Goal: Find specific page/section: Find specific page/section

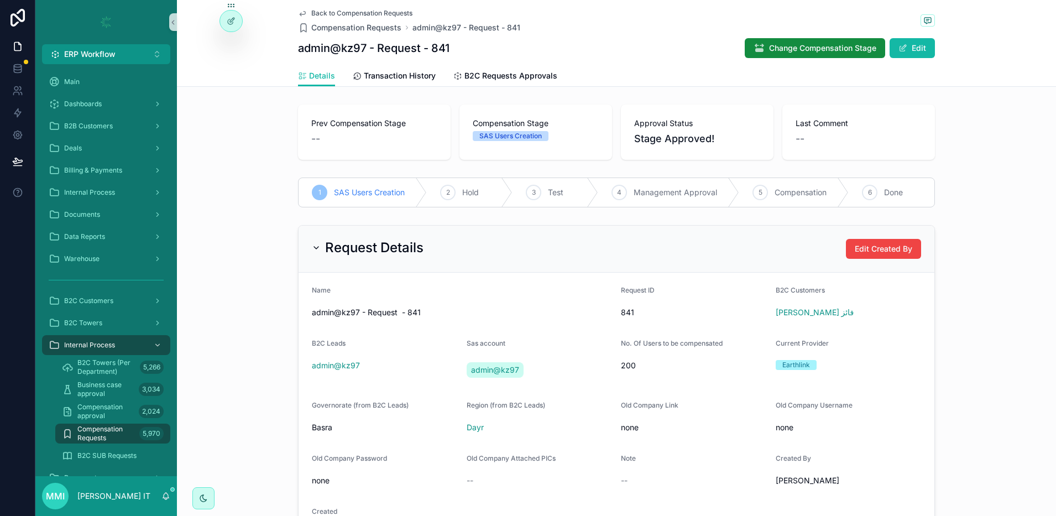
scroll to position [294, 0]
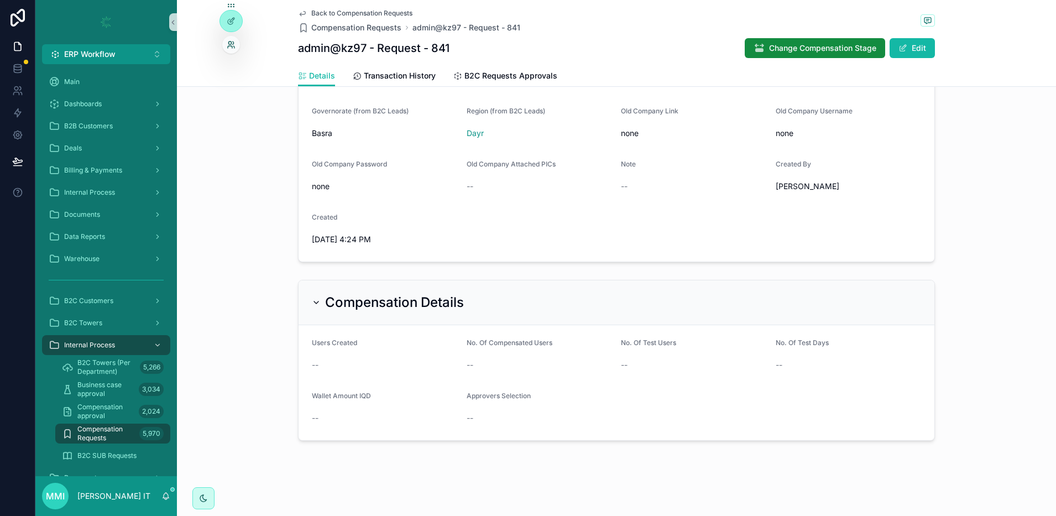
click at [228, 42] on icon at bounding box center [231, 44] width 9 height 9
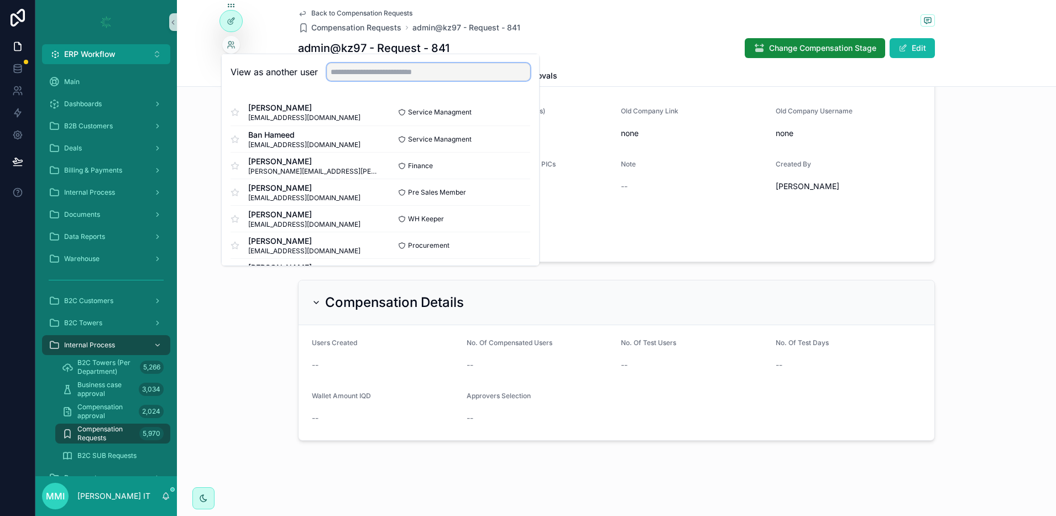
click at [385, 75] on input "text" at bounding box center [428, 72] width 203 height 18
type input "**********"
click at [501, 166] on button "Select" at bounding box center [515, 166] width 29 height 16
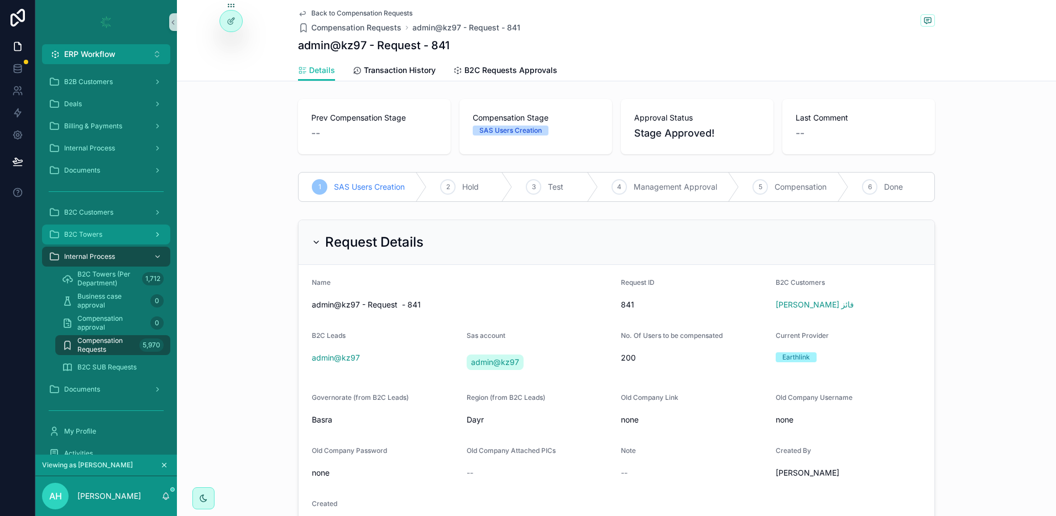
click at [92, 230] on span "B2C Towers" at bounding box center [83, 234] width 38 height 9
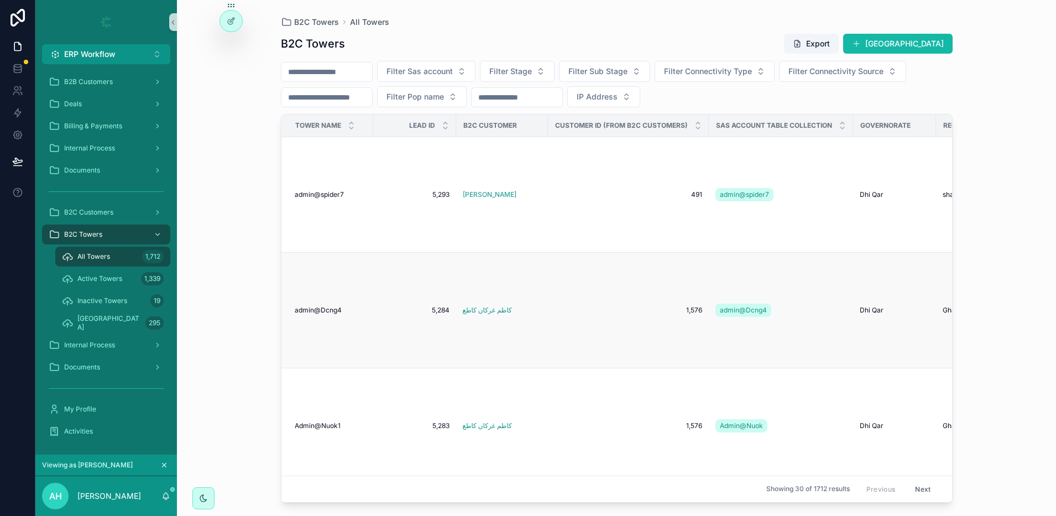
click at [329, 306] on span "admin@Dcng4" at bounding box center [318, 310] width 47 height 9
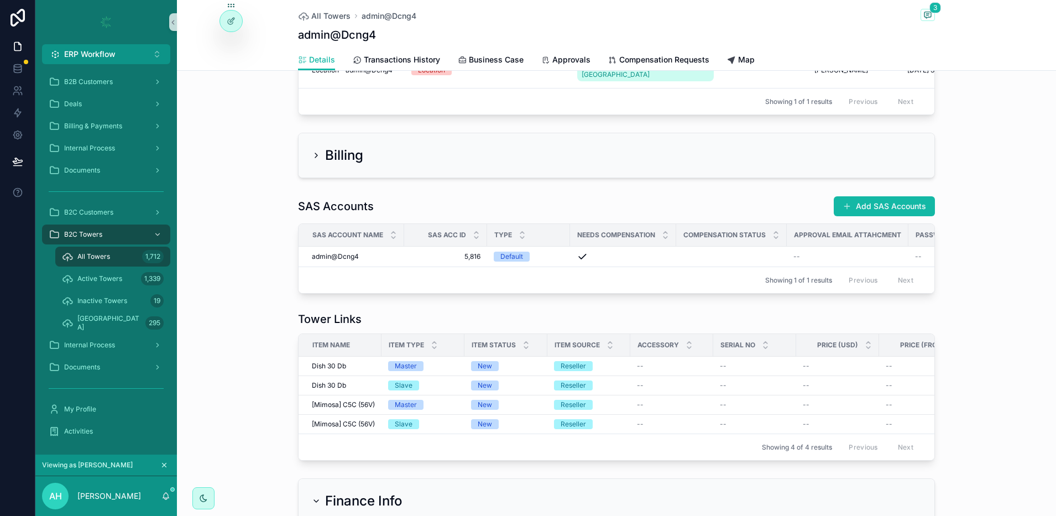
scroll to position [1451, 0]
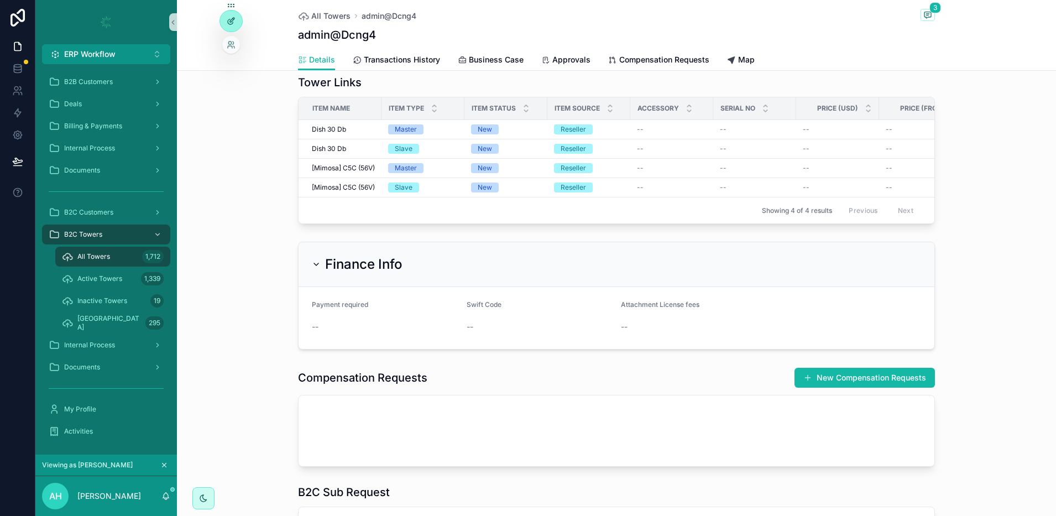
click at [233, 29] on div at bounding box center [231, 21] width 22 height 21
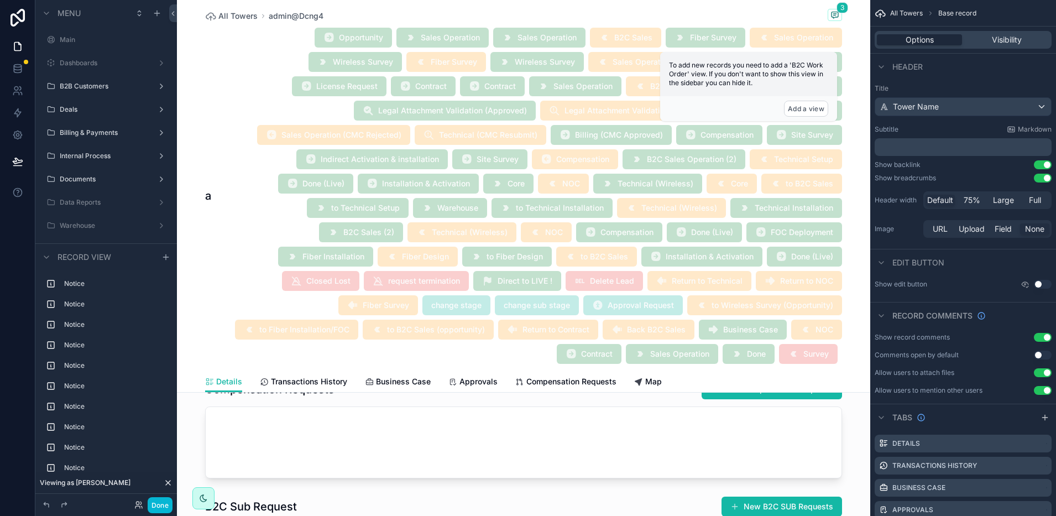
scroll to position [3524, 0]
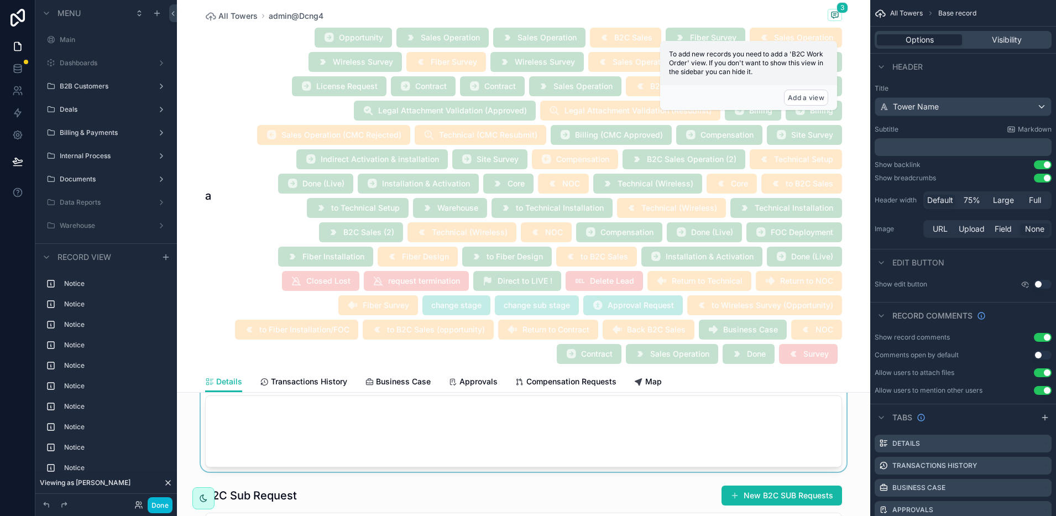
click at [669, 446] on div "scrollable content" at bounding box center [523, 417] width 693 height 108
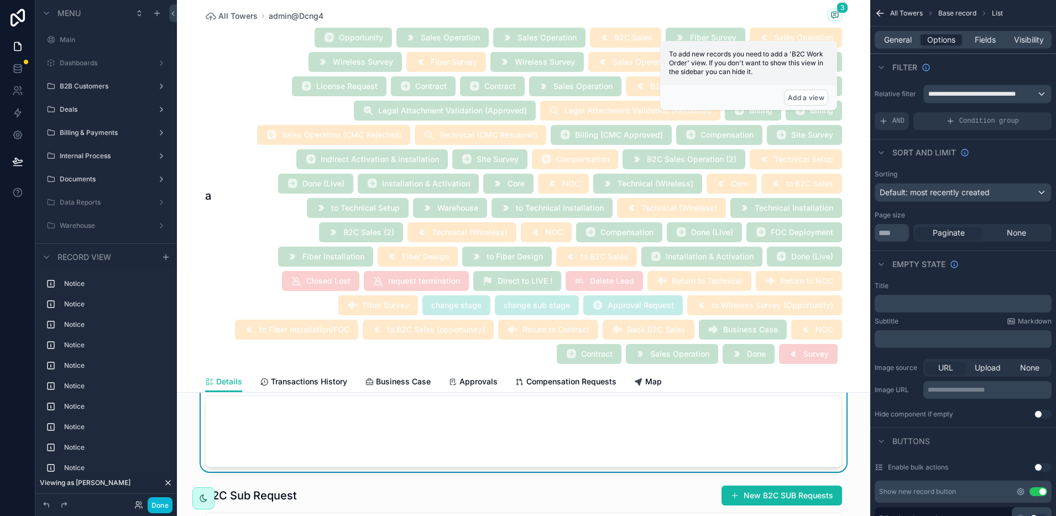
click at [1021, 493] on icon "scrollable content" at bounding box center [1020, 491] width 2 height 2
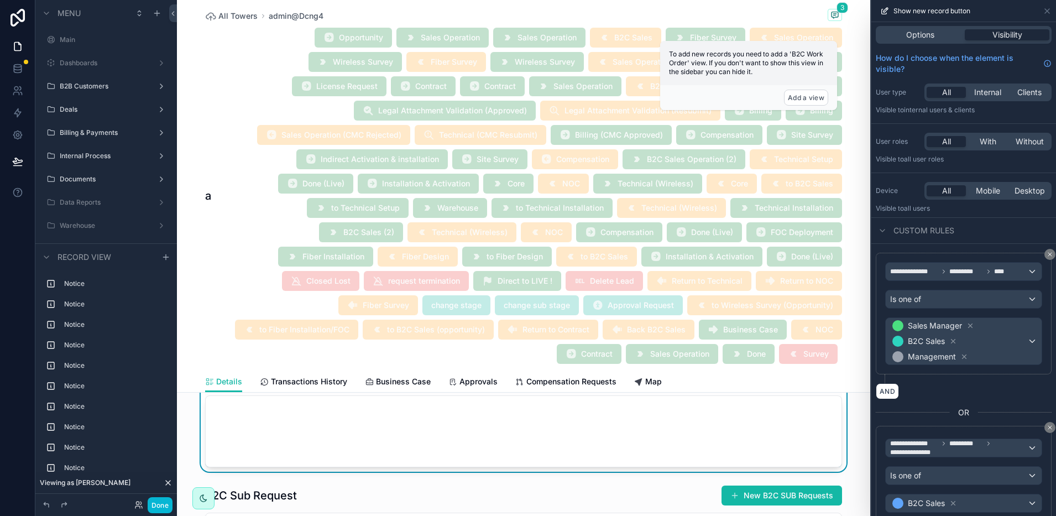
scroll to position [0, 0]
click at [1048, 13] on icon at bounding box center [1047, 11] width 9 height 9
